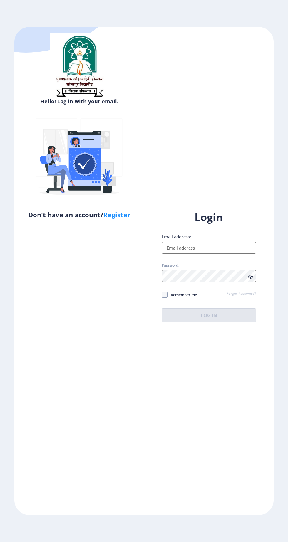
click at [209, 252] on input "Email address:" at bounding box center [208, 248] width 94 height 12
click at [217, 250] on input "Email address:" at bounding box center [208, 248] width 94 height 12
type input "rushikeshdeshmane107@gmail.com"
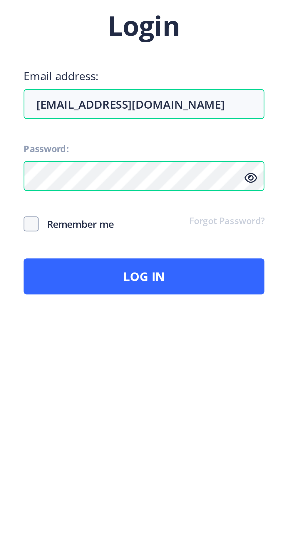
click at [191, 298] on span "Remember me" at bounding box center [181, 294] width 29 height 7
click at [162, 295] on input "Remember me" at bounding box center [161, 295] width 0 height 0
checkbox input "true"
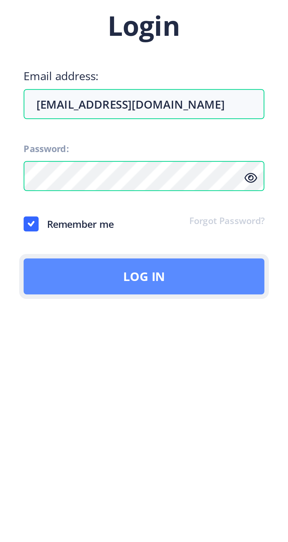
click at [229, 322] on button "Log In" at bounding box center [208, 315] width 94 height 14
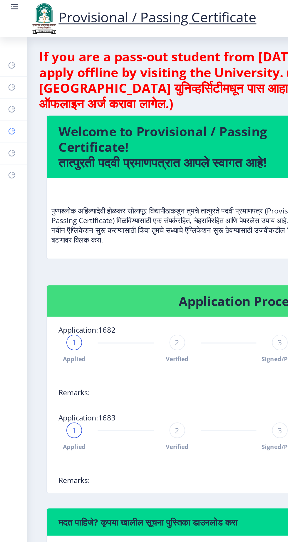
click at [9, 81] on rect at bounding box center [7, 79] width 5 height 5
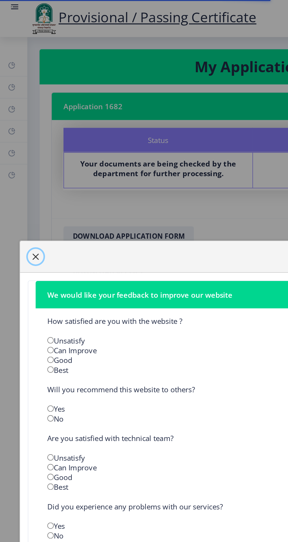
click at [24, 157] on span "button" at bounding box center [21, 154] width 5 height 5
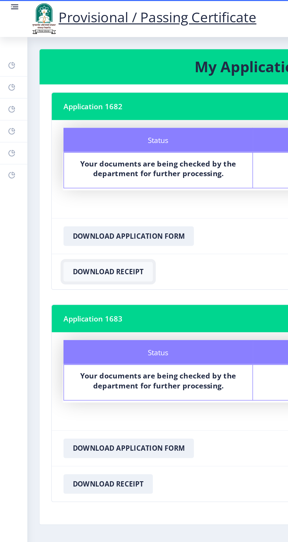
click at [86, 169] on button "Download Receipt" at bounding box center [65, 164] width 54 height 12
click at [92, 169] on button "Download Receipt" at bounding box center [65, 164] width 54 height 12
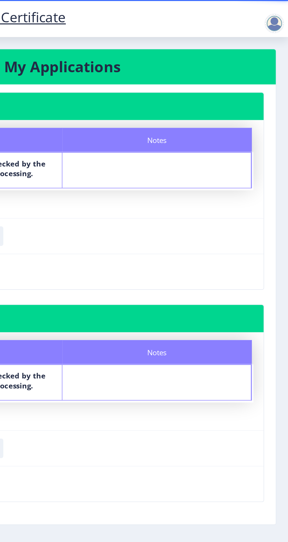
click at [285, 18] on div at bounding box center [280, 14] width 12 height 12
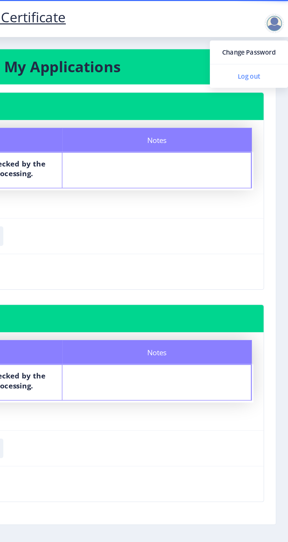
click at [271, 47] on span "Log out" at bounding box center [264, 45] width 38 height 7
